Goal: Information Seeking & Learning: Learn about a topic

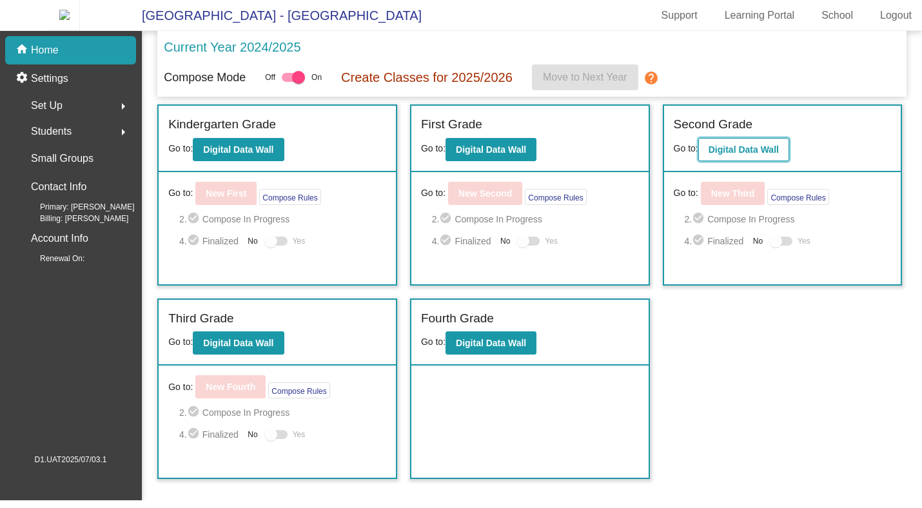
click at [740, 161] on button "Digital Data Wall" at bounding box center [743, 149] width 91 height 23
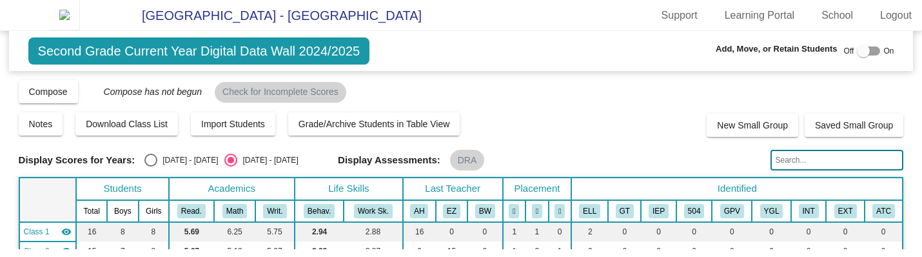
scroll to position [212, 0]
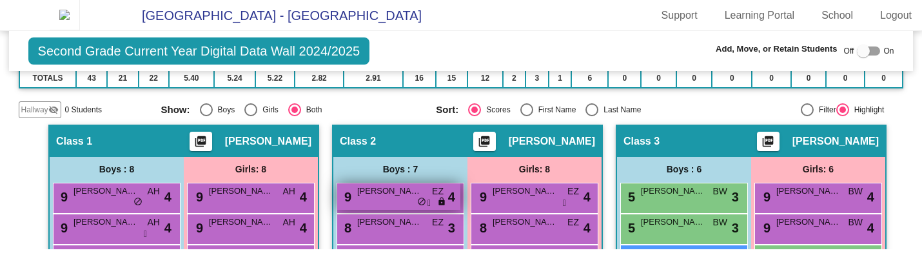
click at [369, 197] on span "[PERSON_NAME]" at bounding box center [389, 190] width 64 height 13
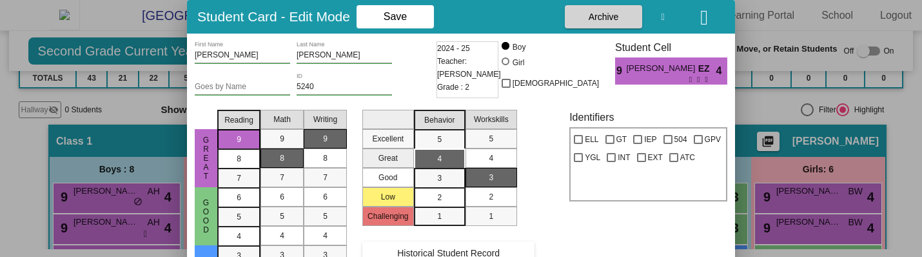
scroll to position [0, 0]
click at [479, 253] on span "Historical Student Record" at bounding box center [448, 253] width 103 height 10
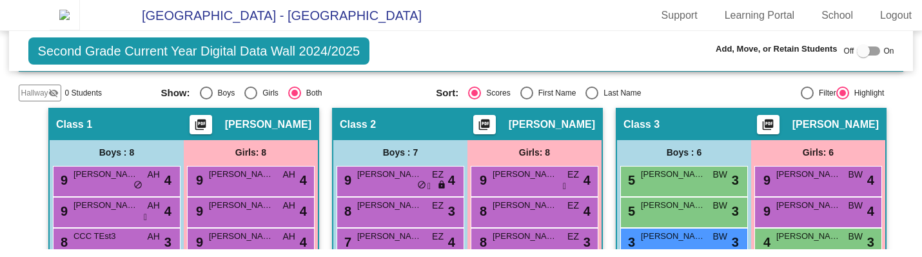
scroll to position [255, 0]
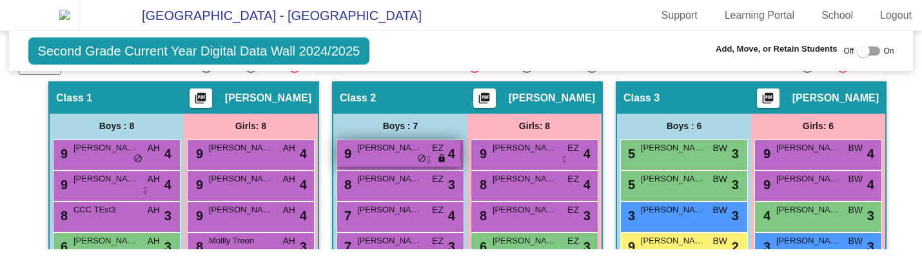
click at [390, 151] on span "[PERSON_NAME]" at bounding box center [389, 147] width 64 height 13
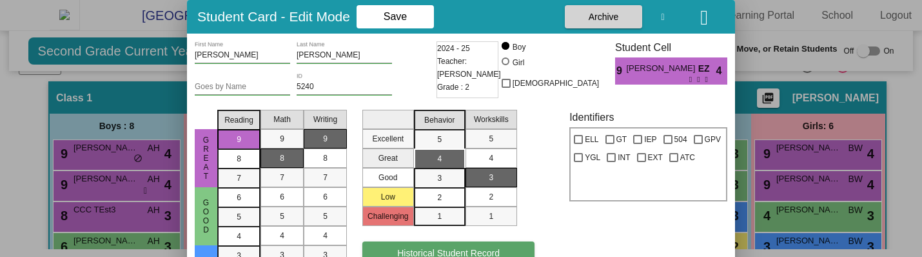
click at [433, 246] on button "Historical Student Record" at bounding box center [448, 252] width 173 height 23
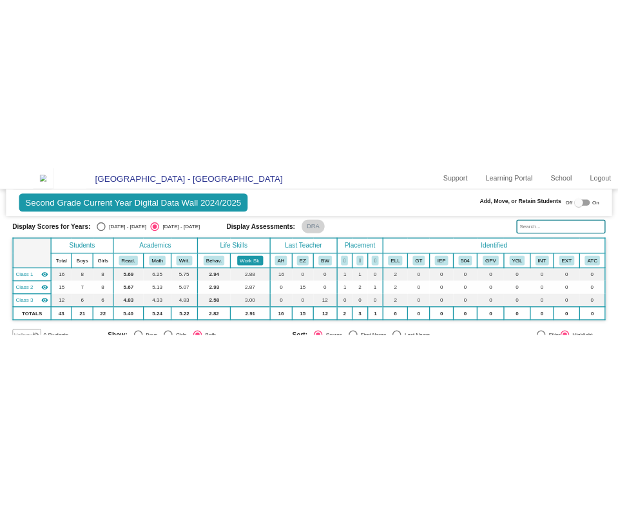
scroll to position [177, 0]
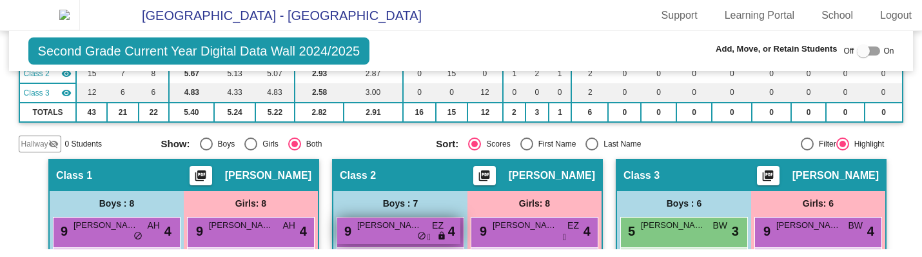
click at [393, 230] on span "[PERSON_NAME]" at bounding box center [389, 225] width 64 height 13
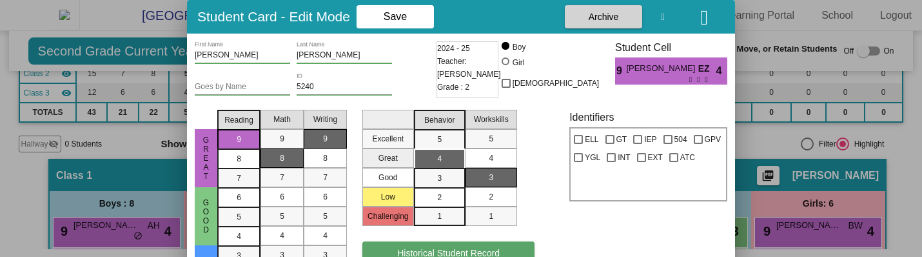
click at [443, 253] on span "Historical Student Record" at bounding box center [448, 253] width 103 height 10
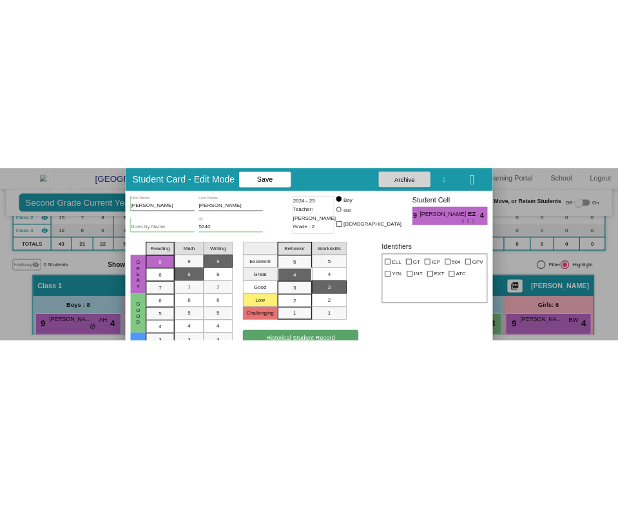
scroll to position [211, 0]
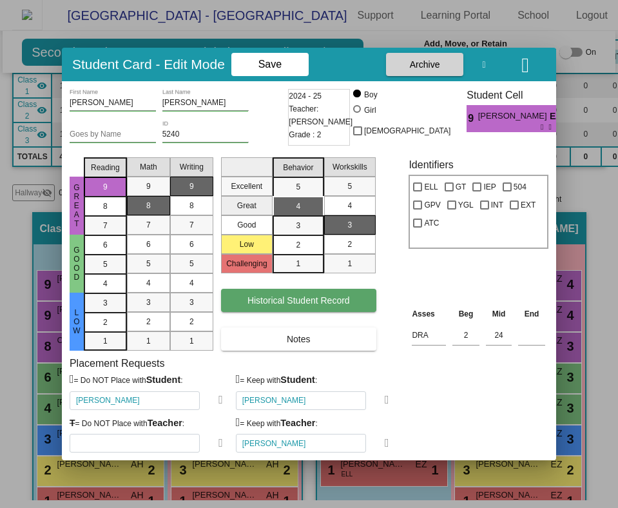
click at [305, 256] on span "Historical Student Record" at bounding box center [299, 300] width 103 height 10
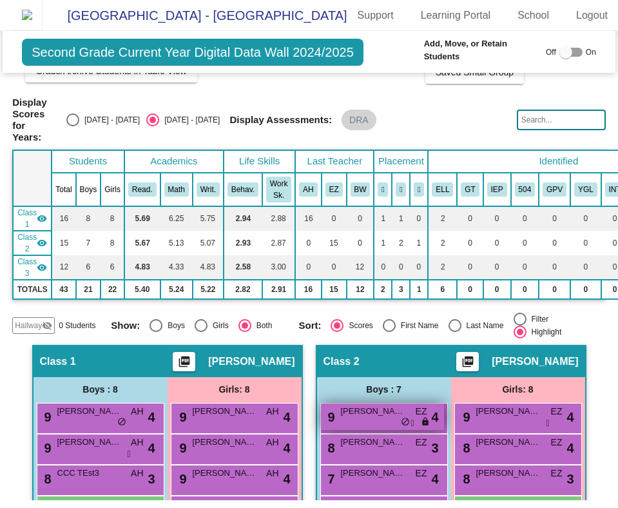
scroll to position [116, 0]
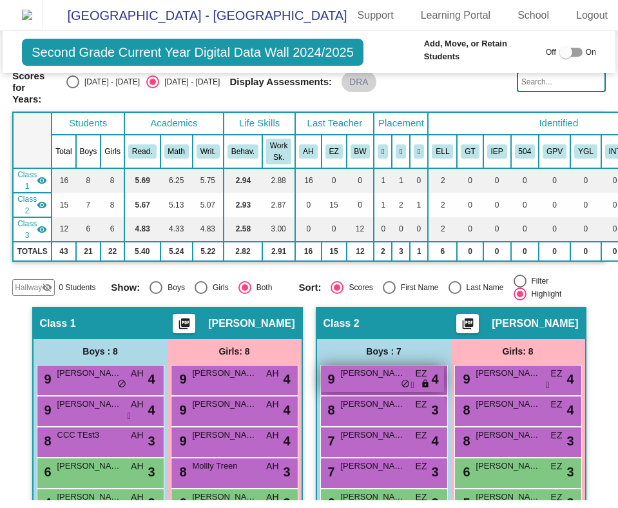
click at [377, 367] on span "[PERSON_NAME]" at bounding box center [373, 373] width 64 height 13
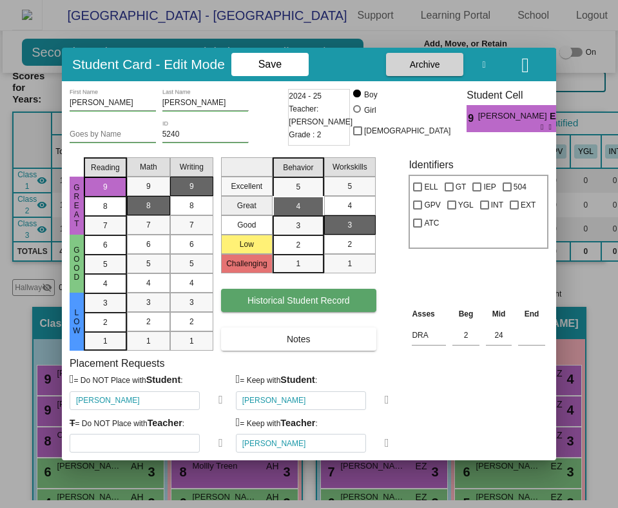
click at [330, 296] on span "Historical Student Record" at bounding box center [299, 300] width 103 height 10
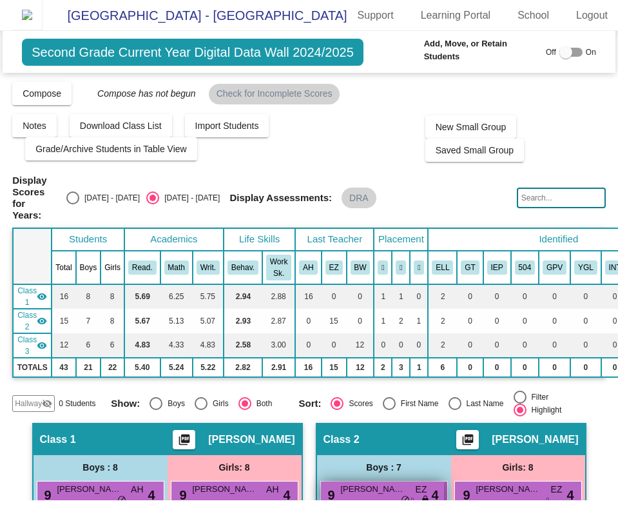
click at [351, 483] on span "[PERSON_NAME]" at bounding box center [373, 489] width 64 height 13
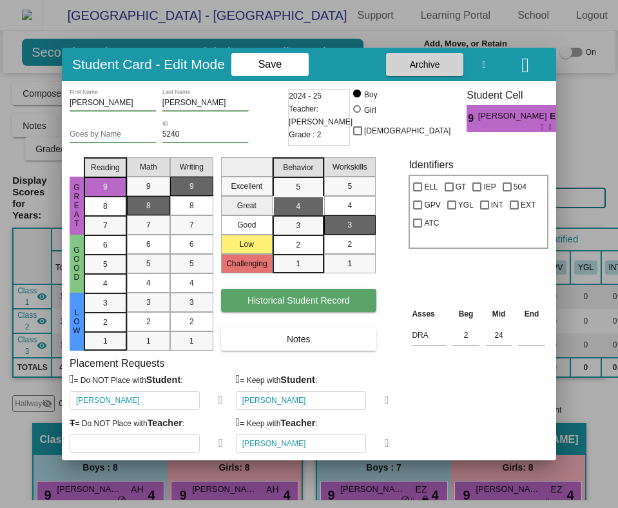
click at [299, 304] on span "Historical Student Record" at bounding box center [299, 300] width 103 height 10
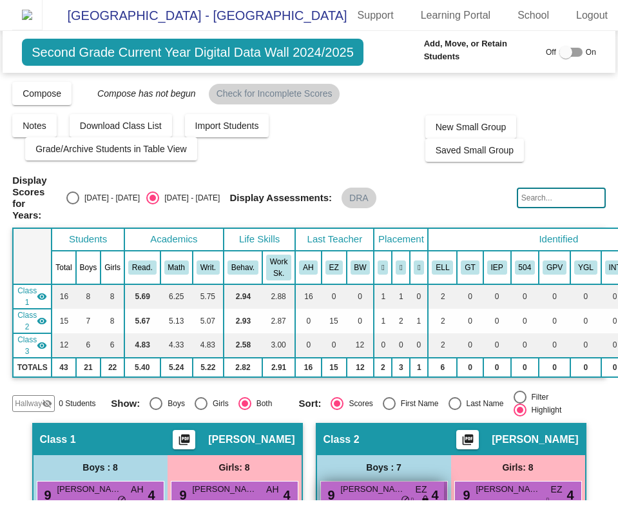
click at [382, 482] on div "9 [PERSON_NAME] EZ lock do_not_disturb_alt 4" at bounding box center [382, 495] width 123 height 26
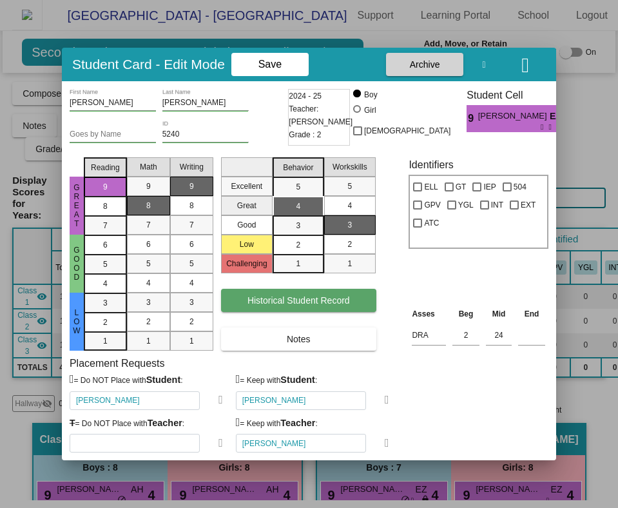
click at [301, 306] on button "Historical Student Record" at bounding box center [298, 300] width 155 height 23
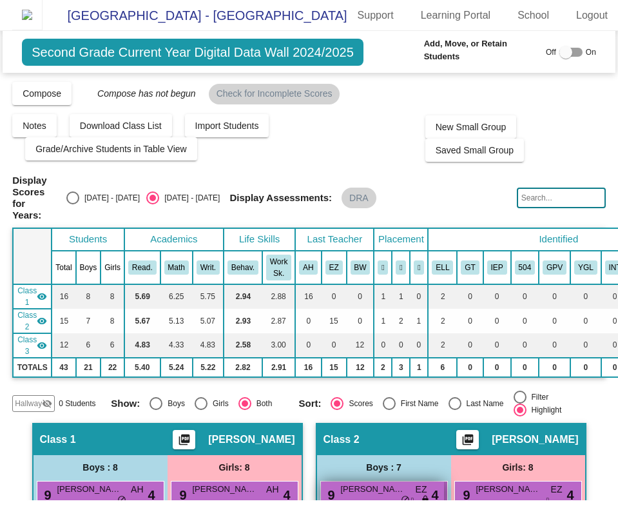
click at [380, 483] on span "[PERSON_NAME]" at bounding box center [373, 489] width 64 height 13
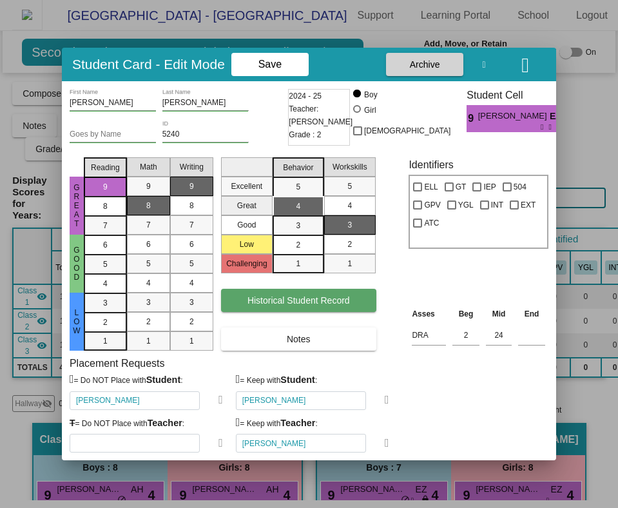
click at [302, 305] on span "Historical Student Record" at bounding box center [299, 300] width 103 height 10
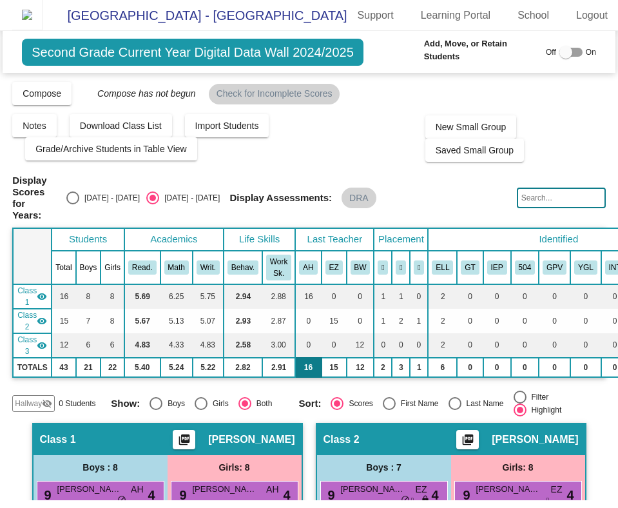
scroll to position [29, 0]
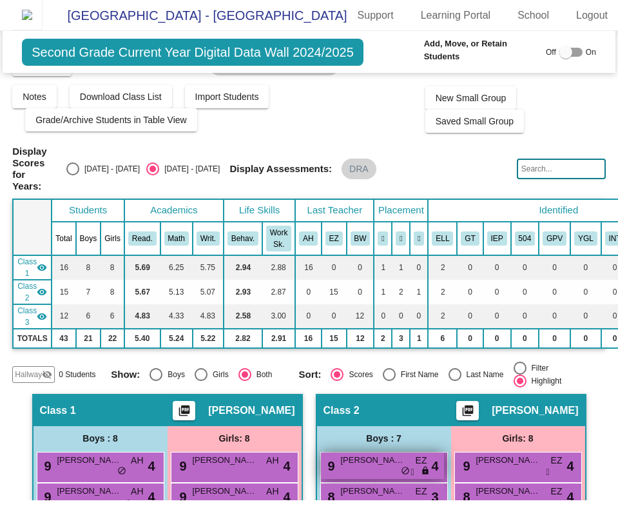
click at [368, 453] on div "9 [PERSON_NAME] EZ lock do_not_disturb_alt 4" at bounding box center [382, 466] width 123 height 26
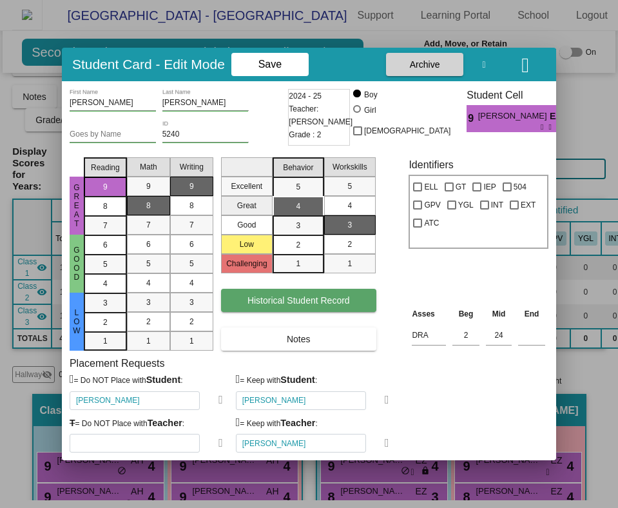
click at [316, 289] on button "Historical Student Record" at bounding box center [298, 300] width 155 height 23
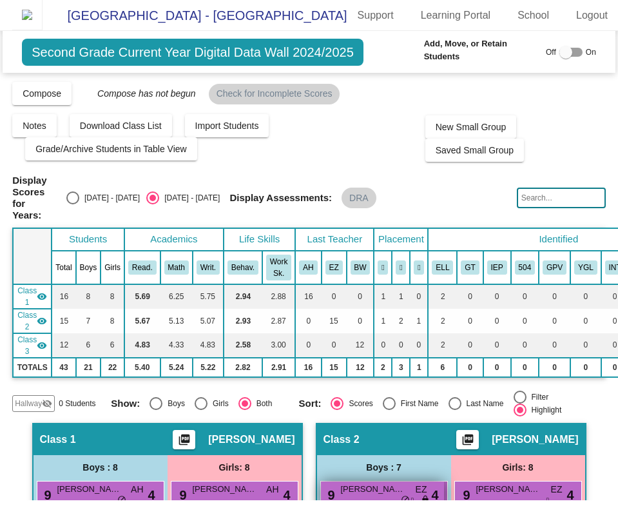
click at [387, 483] on span "Andy Mann" at bounding box center [373, 489] width 64 height 13
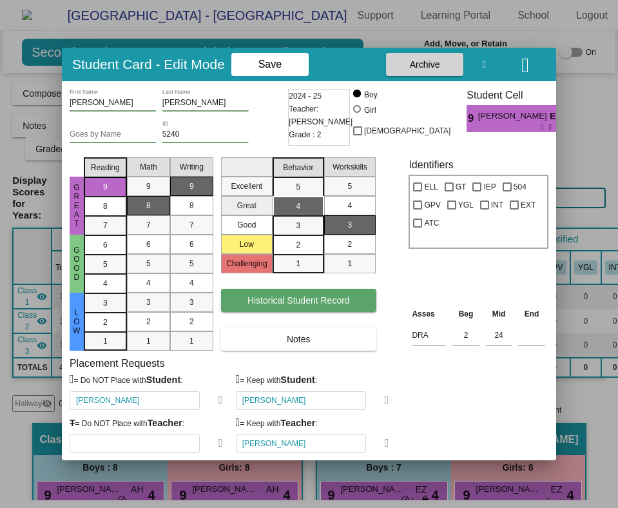
click at [298, 301] on span "Historical Student Record" at bounding box center [299, 300] width 103 height 10
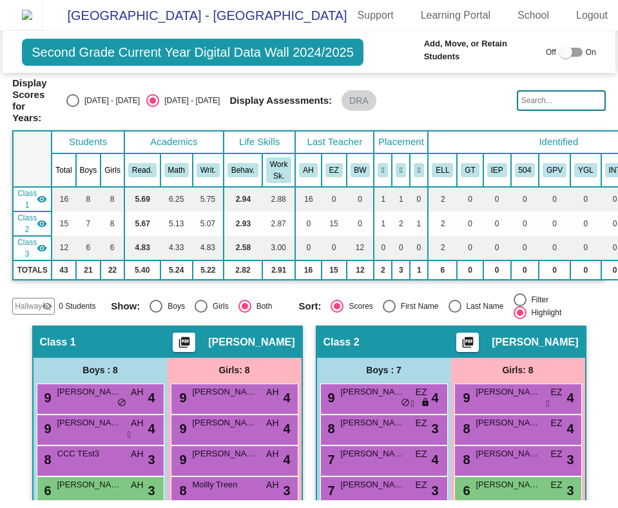
scroll to position [128, 0]
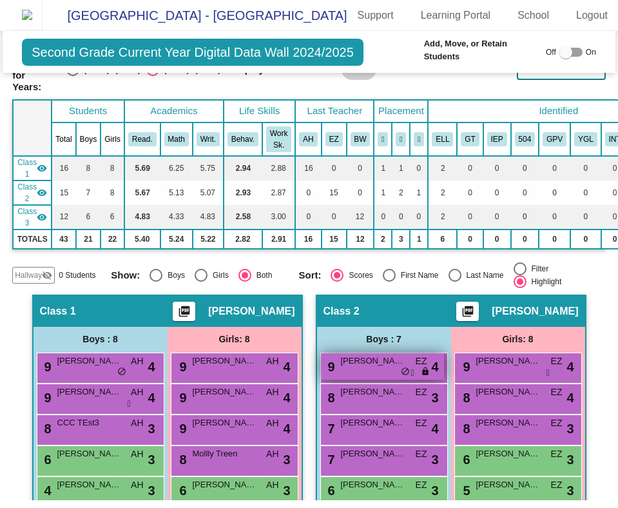
click at [388, 353] on div "9 Andy Mann EZ lock do_not_disturb_alt 4" at bounding box center [382, 366] width 123 height 26
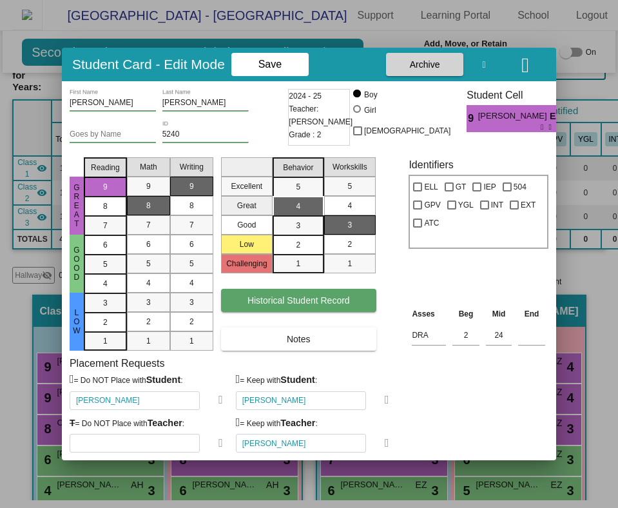
click at [297, 299] on span "Historical Student Record" at bounding box center [299, 300] width 103 height 10
click at [286, 293] on button "Historical Student Record" at bounding box center [298, 300] width 155 height 23
click at [309, 296] on span "Historical Student Record" at bounding box center [299, 300] width 103 height 10
click at [304, 301] on span "Historical Student Record" at bounding box center [299, 300] width 103 height 10
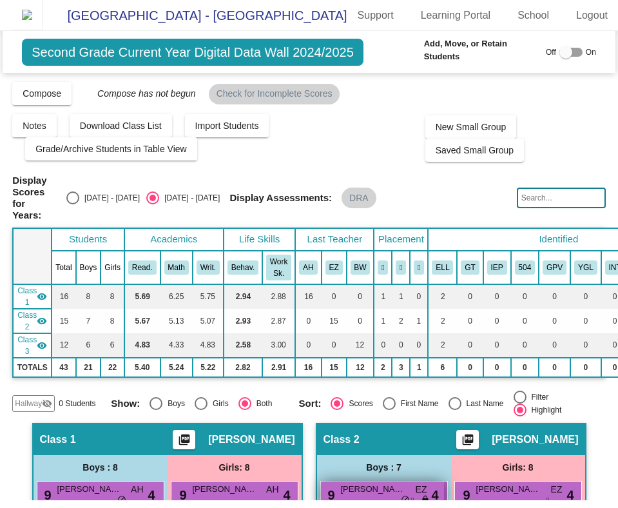
click at [386, 483] on span "[PERSON_NAME]" at bounding box center [373, 489] width 64 height 13
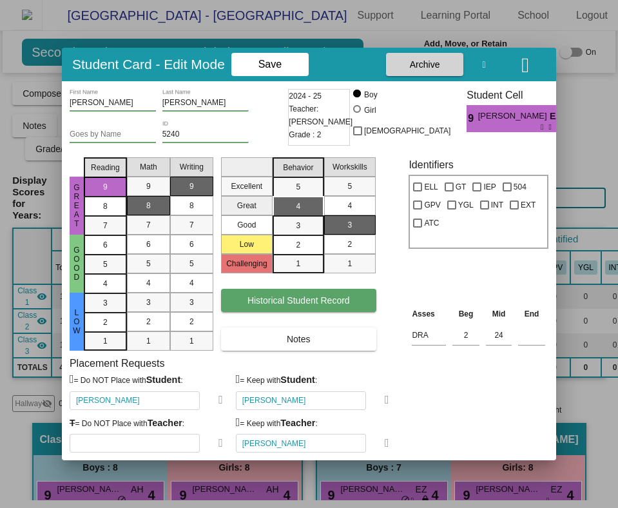
click at [324, 298] on span "Historical Student Record" at bounding box center [299, 300] width 103 height 10
click at [338, 290] on button "Historical Student Record" at bounding box center [298, 300] width 155 height 23
click at [281, 299] on span "Historical Student Record" at bounding box center [299, 300] width 103 height 10
click at [309, 297] on span "Historical Student Record" at bounding box center [299, 300] width 103 height 10
click at [330, 297] on span "Historical Student Record" at bounding box center [299, 300] width 103 height 10
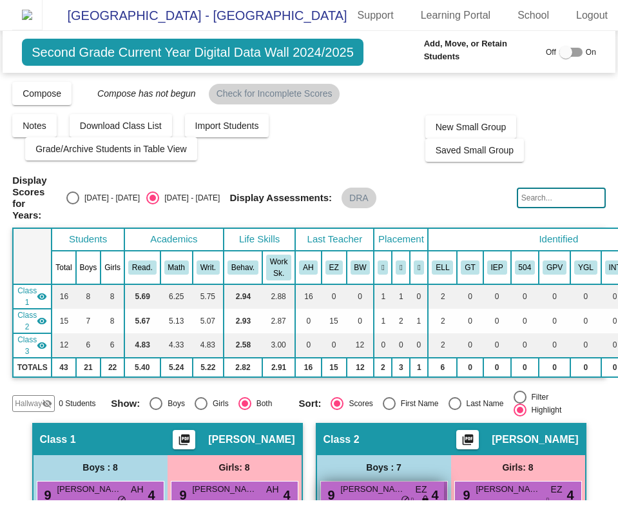
click at [366, 483] on div "9 [PERSON_NAME] EZ lock do_not_disturb_alt 4" at bounding box center [382, 495] width 123 height 26
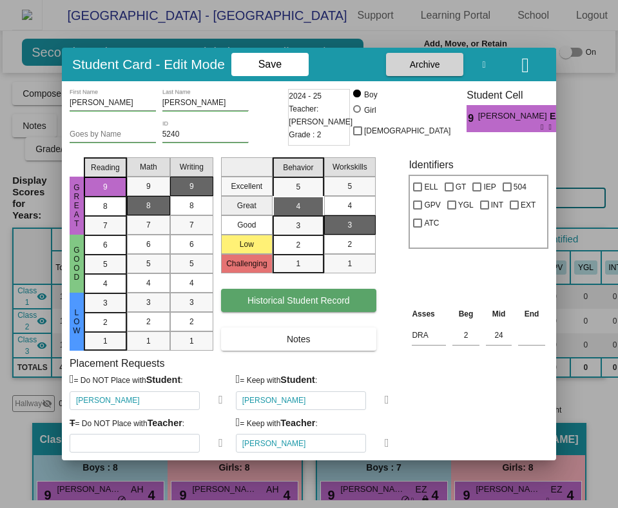
click at [302, 297] on span "Historical Student Record" at bounding box center [299, 300] width 103 height 10
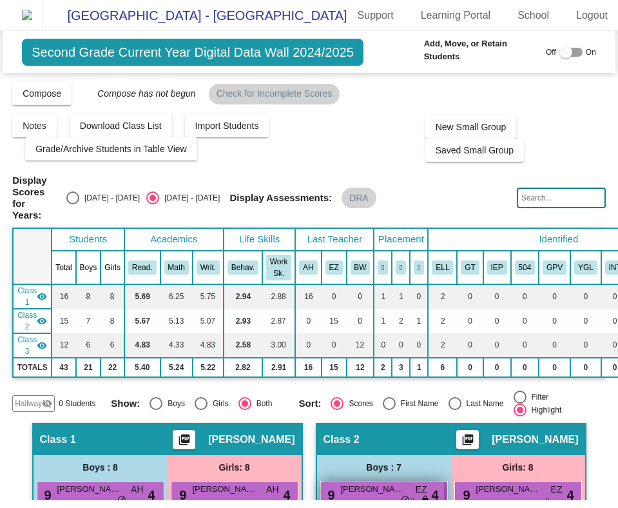
click at [360, 483] on span "[PERSON_NAME]" at bounding box center [373, 489] width 64 height 13
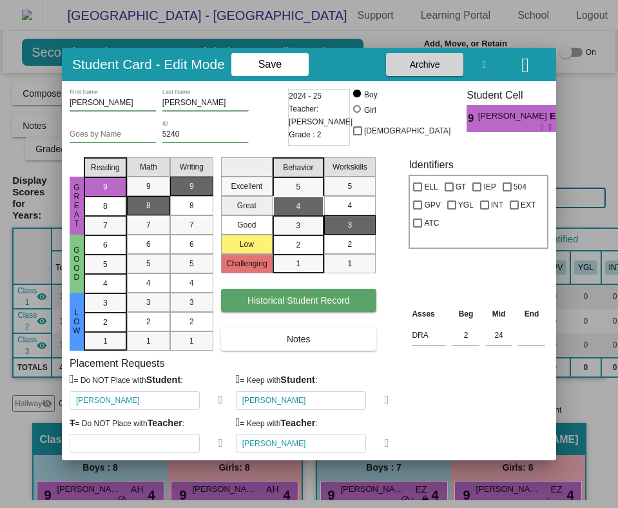
click at [313, 305] on span "Historical Student Record" at bounding box center [299, 300] width 103 height 10
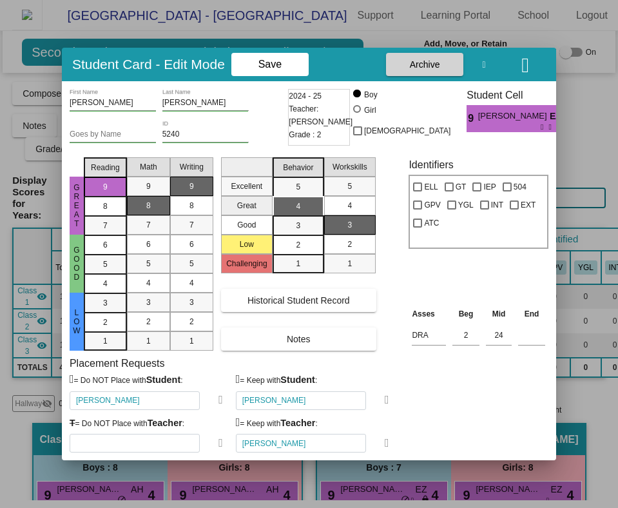
click at [595, 20] on div at bounding box center [309, 254] width 618 height 508
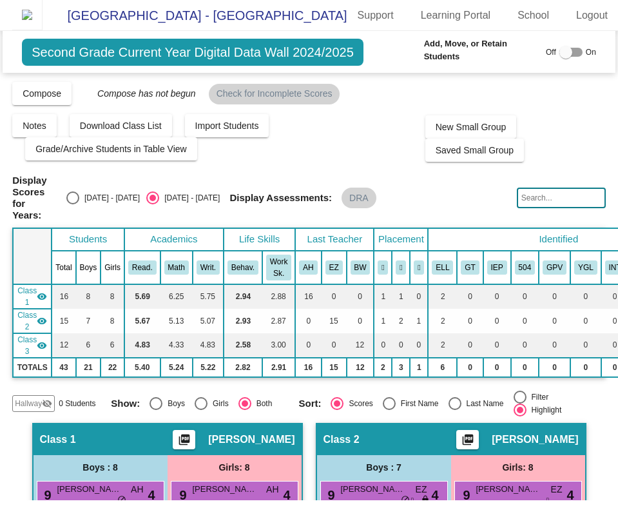
click at [595, 20] on link "Logout" at bounding box center [592, 15] width 52 height 21
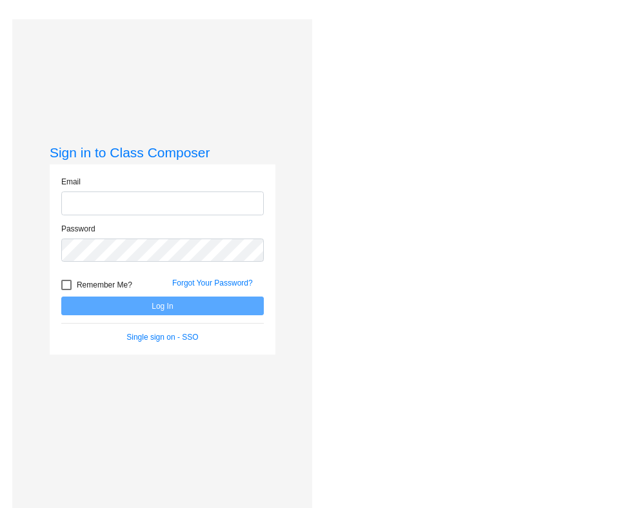
type input "[PERSON_NAME][EMAIL_ADDRESS][DOMAIN_NAME]"
